Goal: Find specific page/section: Find specific page/section

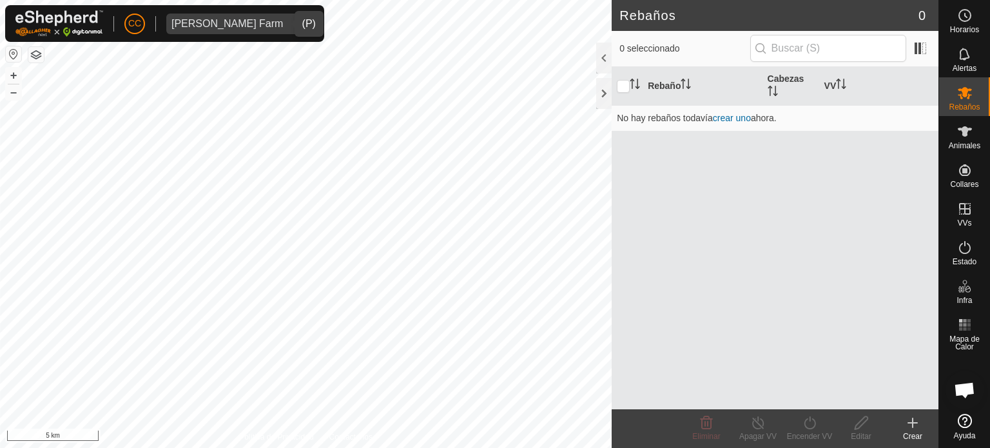
click at [265, 26] on span "[PERSON_NAME] Farm" at bounding box center [227, 24] width 122 height 21
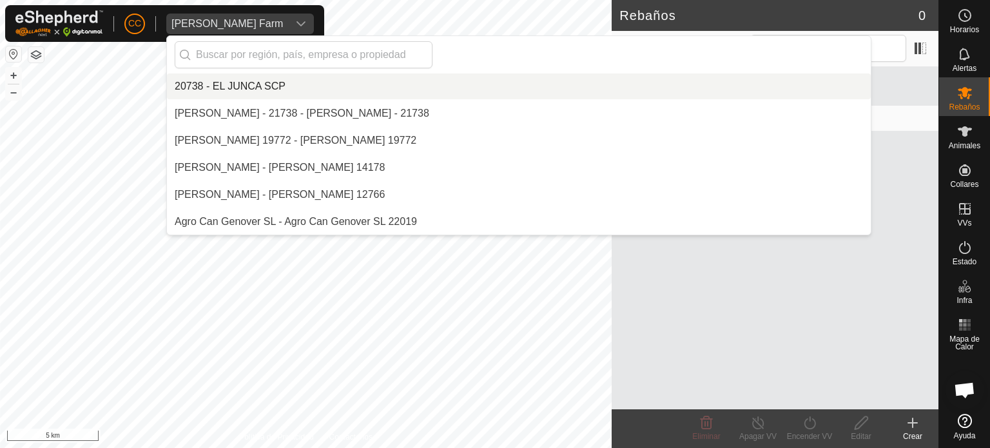
scroll to position [3602, 0]
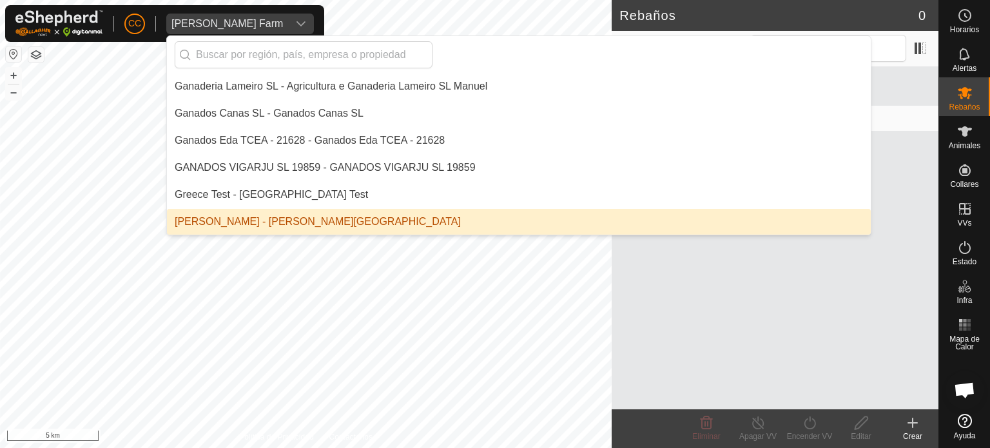
click at [338, 218] on li "[PERSON_NAME] - [PERSON_NAME][GEOGRAPHIC_DATA]" at bounding box center [519, 222] width 704 height 26
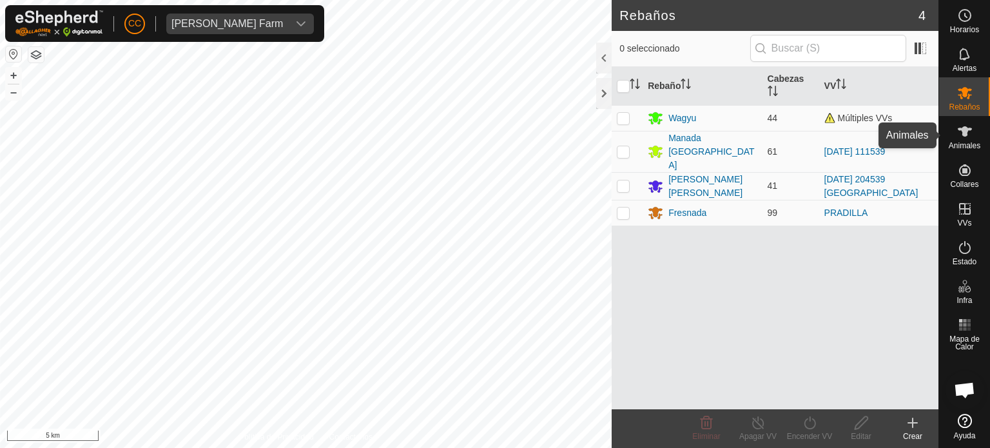
click at [971, 136] on icon at bounding box center [965, 131] width 15 height 15
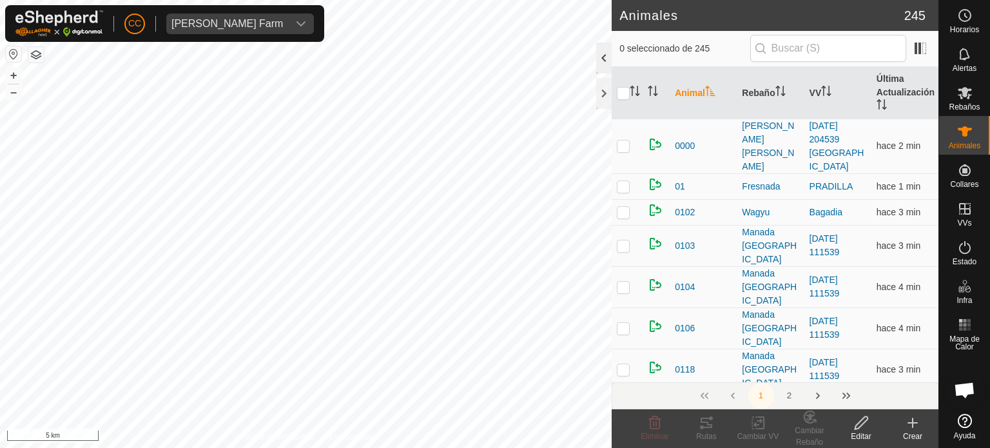
click at [601, 59] on div at bounding box center [603, 58] width 15 height 31
